Goal: Complete application form

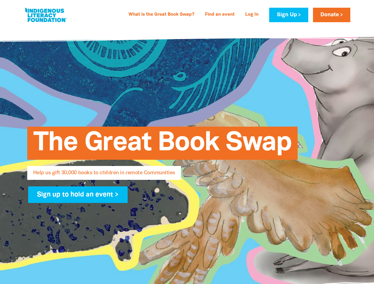
select select "US"
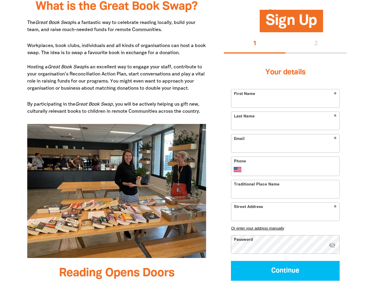
click at [187, 142] on img at bounding box center [116, 191] width 179 height 134
click at [255, 44] on button "1" at bounding box center [255, 44] width 62 height 19
click at [316, 44] on div "1 2" at bounding box center [285, 44] width 123 height 19
click at [285, 228] on button "Or enter your address manually" at bounding box center [285, 228] width 109 height 4
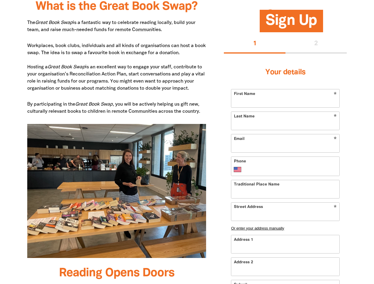
click at [332, 246] on input "Address 1" at bounding box center [285, 244] width 108 height 18
click at [285, 271] on input "Address 2" at bounding box center [285, 267] width 108 height 18
